Goal: Task Accomplishment & Management: Use online tool/utility

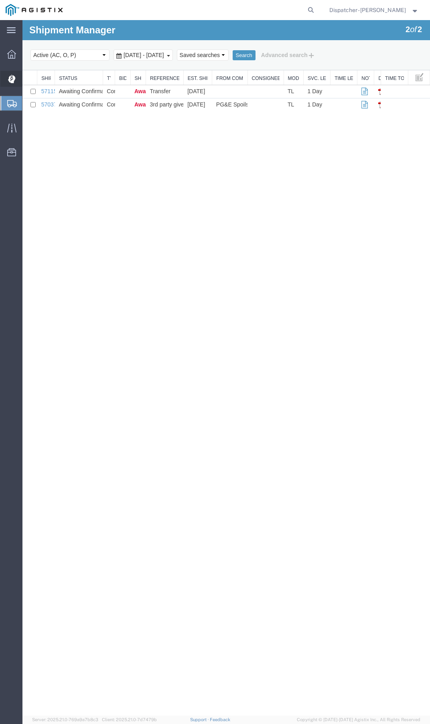
click at [11, 75] on icon at bounding box center [11, 76] width 0 height 3
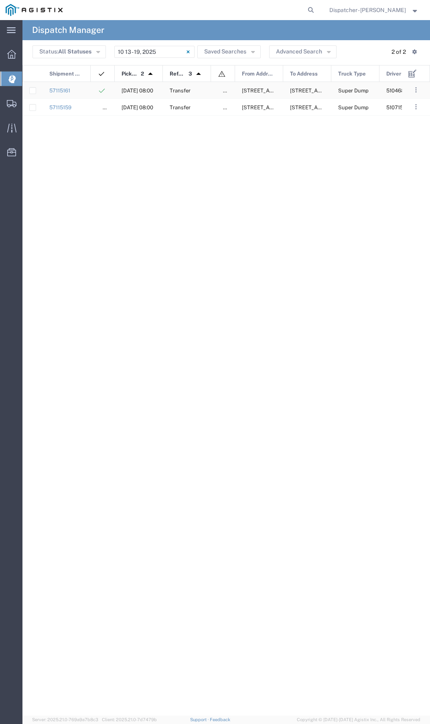
click at [208, 94] on div "Transfer" at bounding box center [187, 90] width 48 height 16
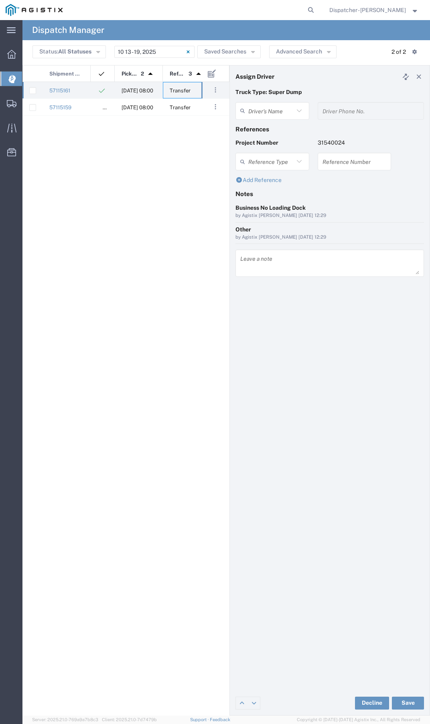
type input "[PERSON_NAME]"
type input "5104683781"
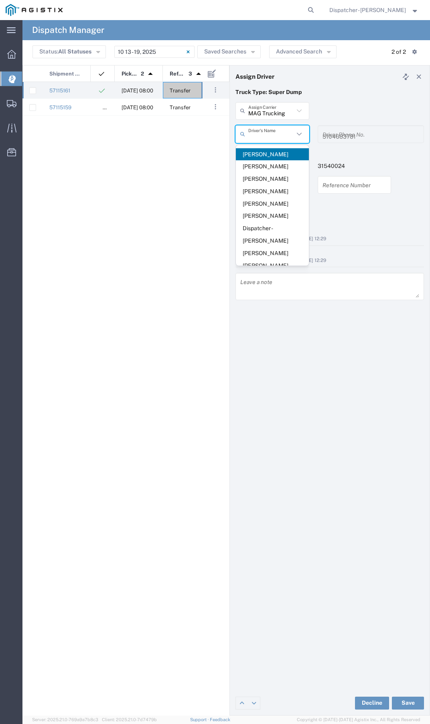
click at [289, 139] on input "text" at bounding box center [272, 134] width 46 height 14
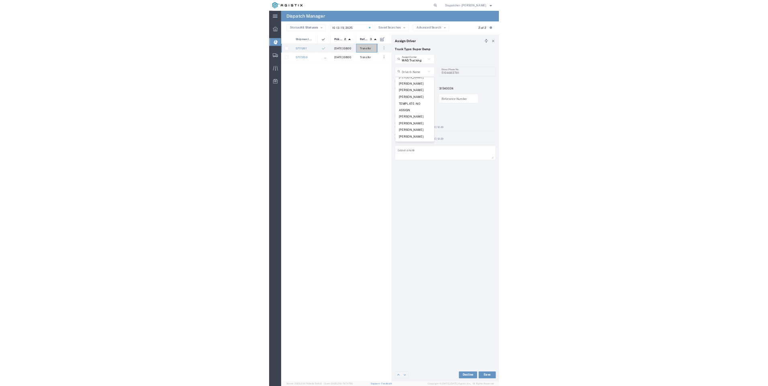
scroll to position [380, 0]
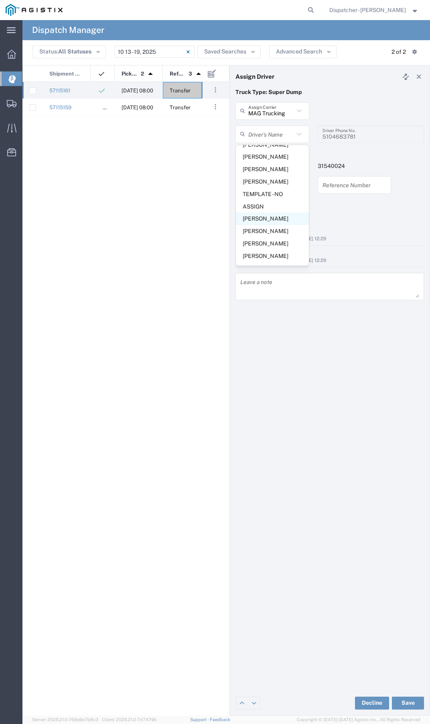
click at [271, 221] on span "[PERSON_NAME]" at bounding box center [272, 218] width 73 height 12
type input "[PERSON_NAME]"
type input "[PHONE_NUMBER]"
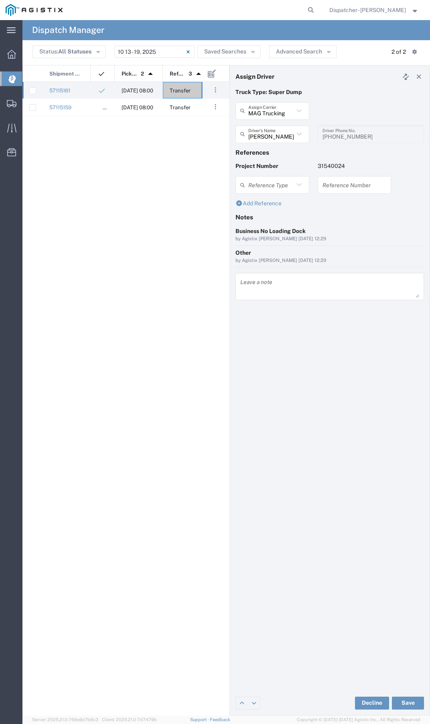
click at [196, 187] on div "57115159 ACCEPTED [DATE] 08:00 Transfer false [STREET_ADDRESS][US_STATE] [DATE]…" at bounding box center [111, 396] width 179 height 628
click at [182, 199] on div "57115159 ACCEPTED [DATE] 08:00 Transfer false [STREET_ADDRESS][US_STATE] [DATE]…" at bounding box center [111, 396] width 179 height 628
click at [172, 93] on span "Transfer" at bounding box center [180, 91] width 21 height 6
click at [200, 176] on div "57115159 ACCEPTED [DATE] 08:00 Transfer false [STREET_ADDRESS][US_STATE] [DATE]…" at bounding box center [111, 396] width 179 height 628
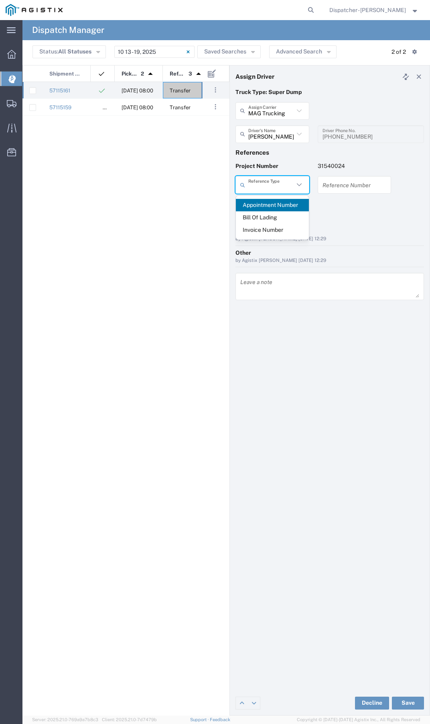
click at [290, 186] on input "text" at bounding box center [272, 185] width 46 height 14
click at [345, 220] on h4 "Notes" at bounding box center [330, 216] width 189 height 7
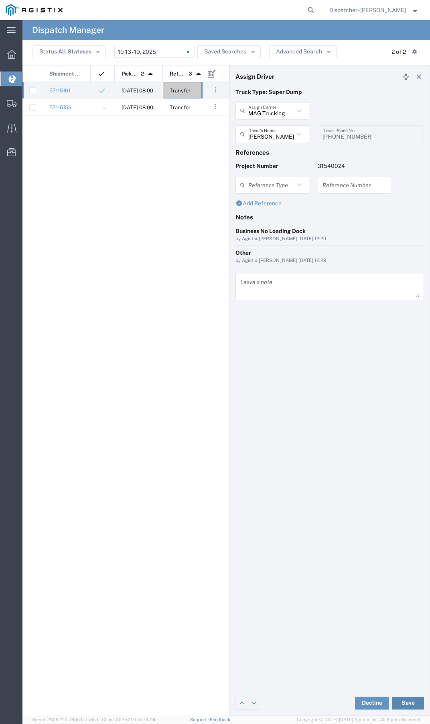
click at [410, 696] on button "Save" at bounding box center [408, 702] width 32 height 13
click at [194, 109] on div "Transfer" at bounding box center [187, 107] width 48 height 16
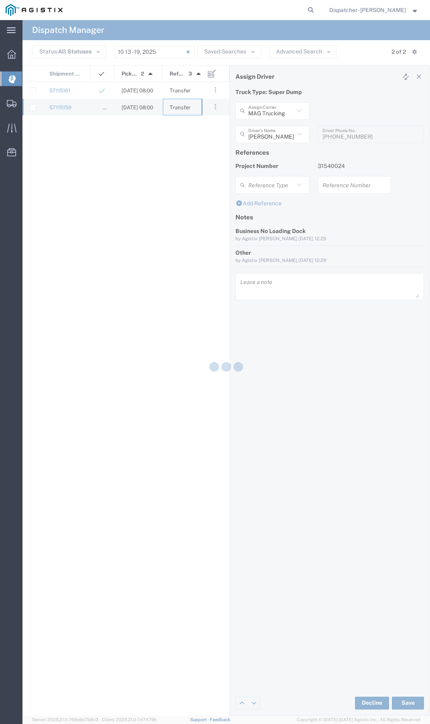
type input "[PERSON_NAME]"
type input "5107153622"
